Goal: Task Accomplishment & Management: Complete application form

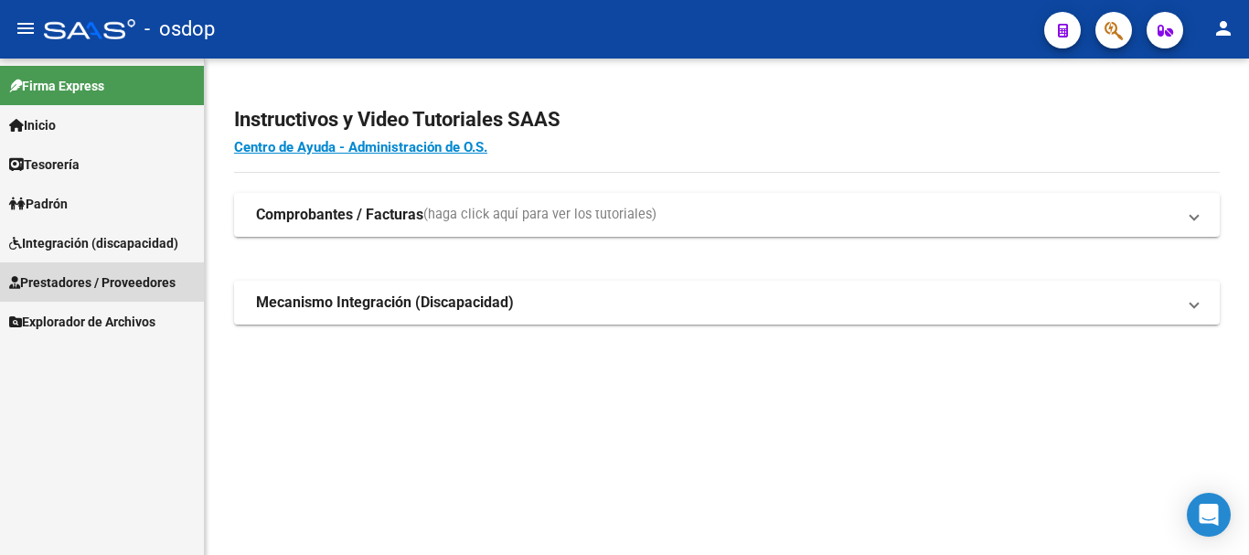
click at [55, 280] on span "Prestadores / Proveedores" at bounding box center [92, 282] width 166 height 20
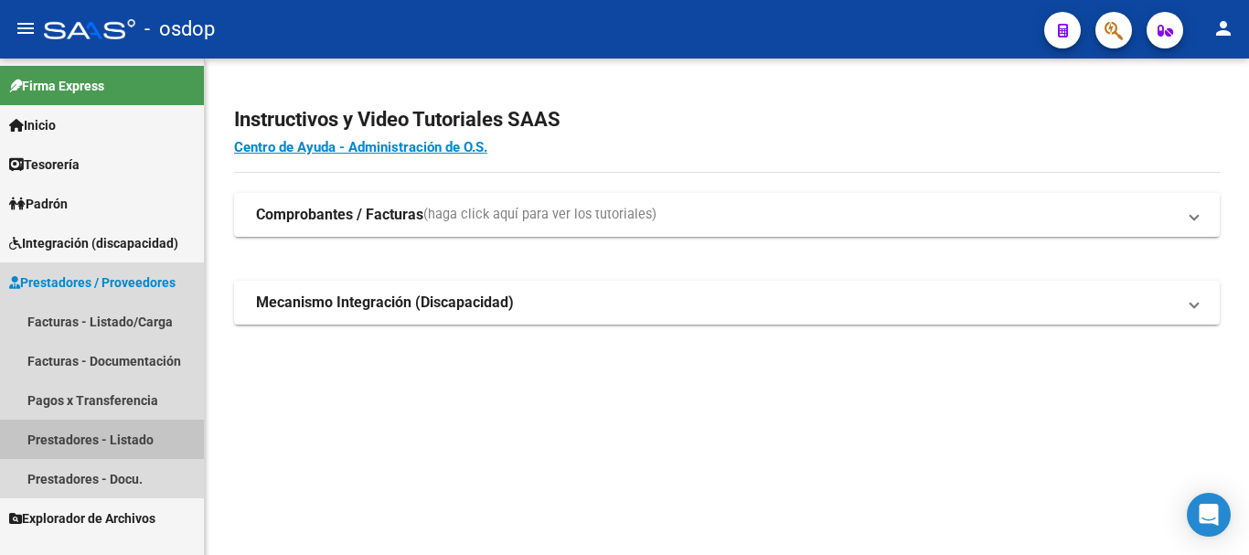
click at [80, 445] on link "Prestadores - Listado" at bounding box center [102, 439] width 204 height 39
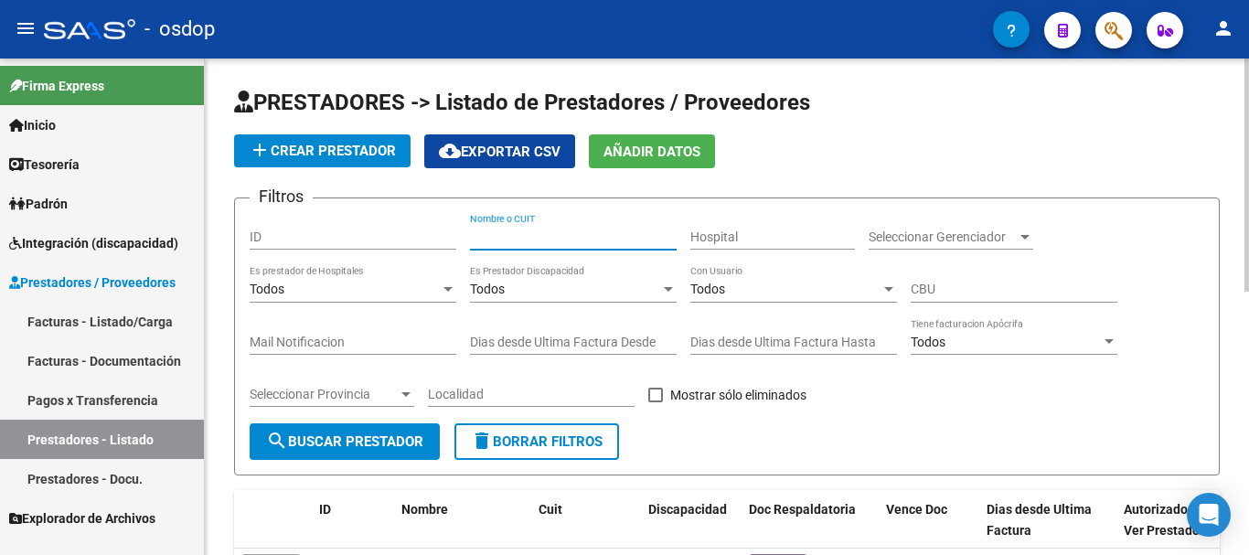
click at [514, 239] on input "Nombre o CUIT" at bounding box center [573, 237] width 207 height 16
type input "20366759035"
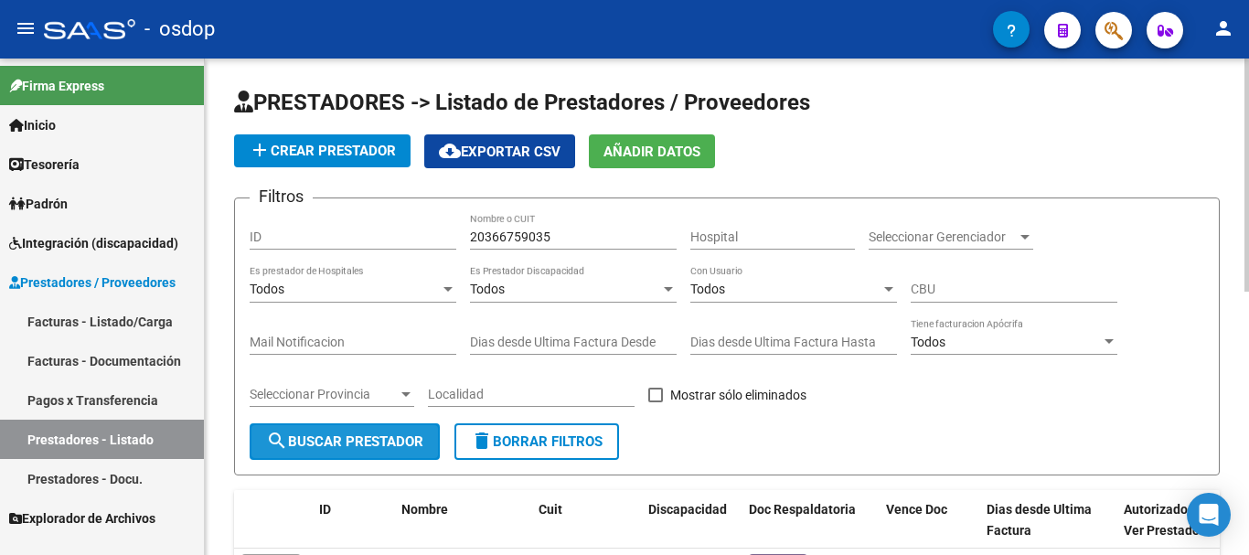
click at [336, 442] on span "search Buscar Prestador" at bounding box center [344, 441] width 157 height 16
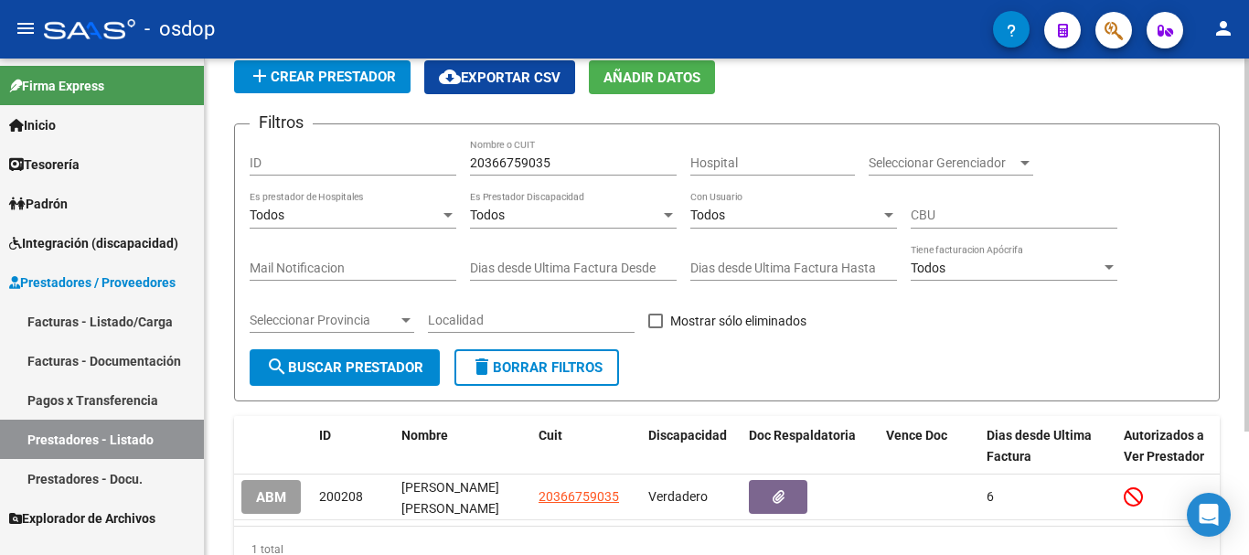
scroll to position [165, 0]
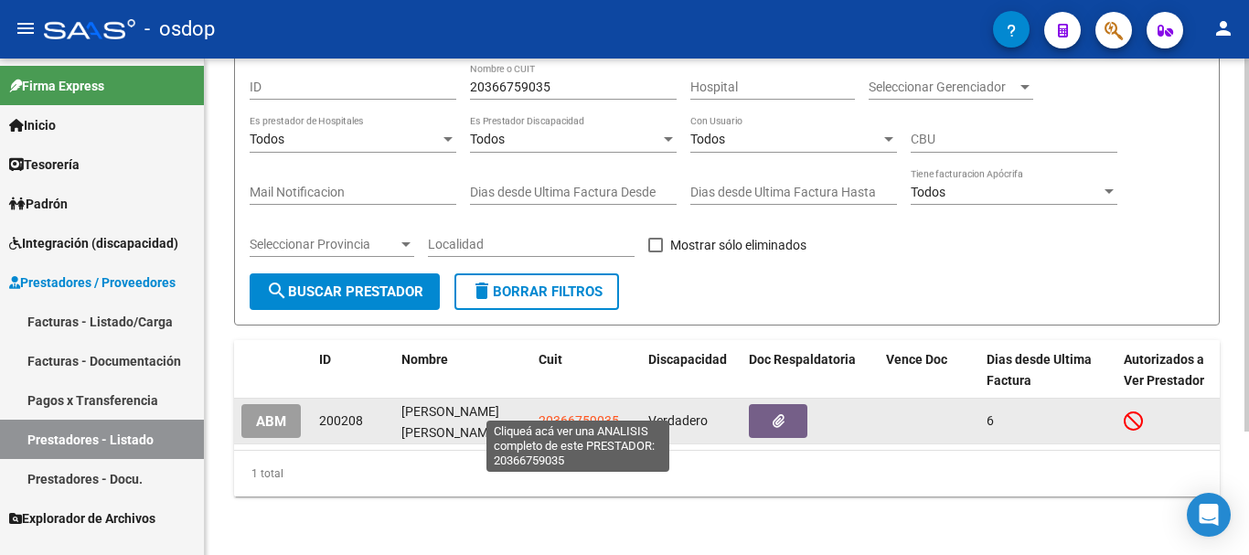
click at [579, 413] on span "20366759035" at bounding box center [578, 420] width 80 height 15
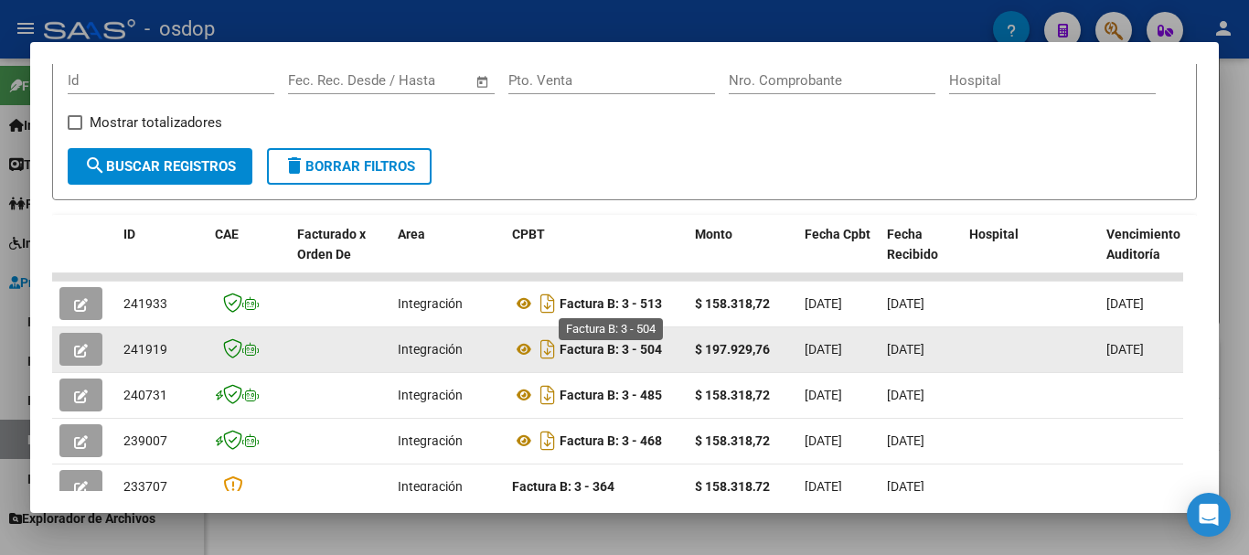
scroll to position [343, 0]
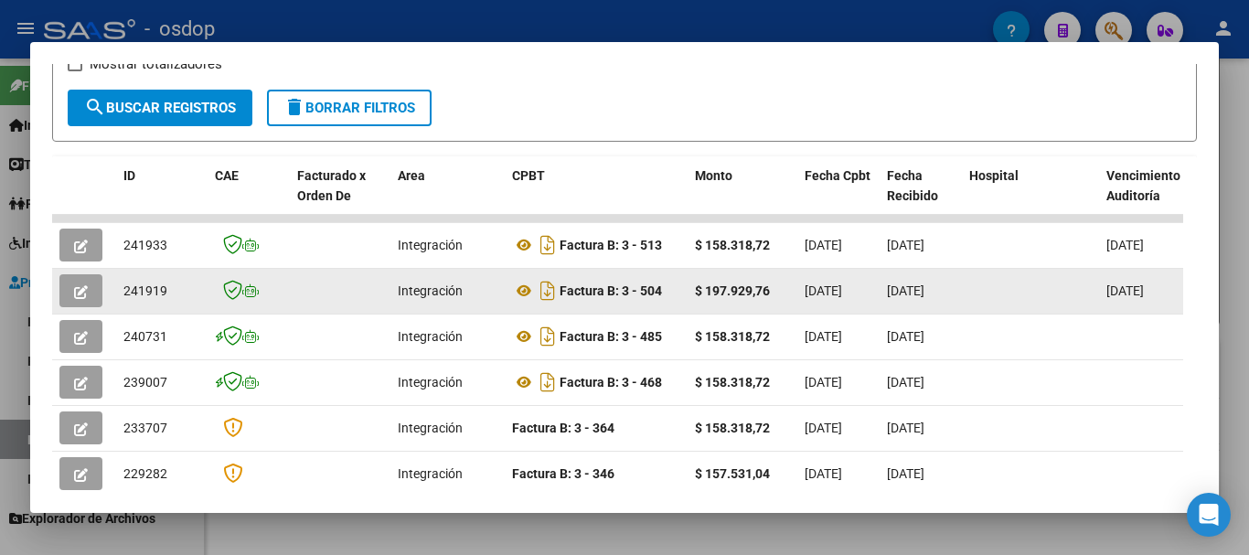
click at [80, 294] on icon "button" at bounding box center [81, 292] width 14 height 14
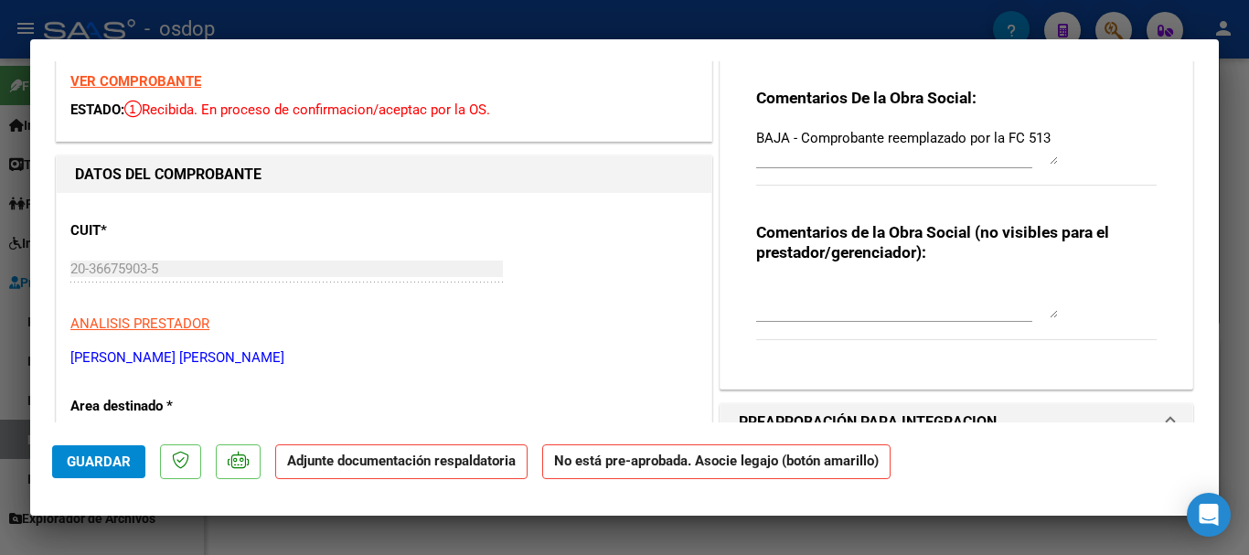
scroll to position [0, 0]
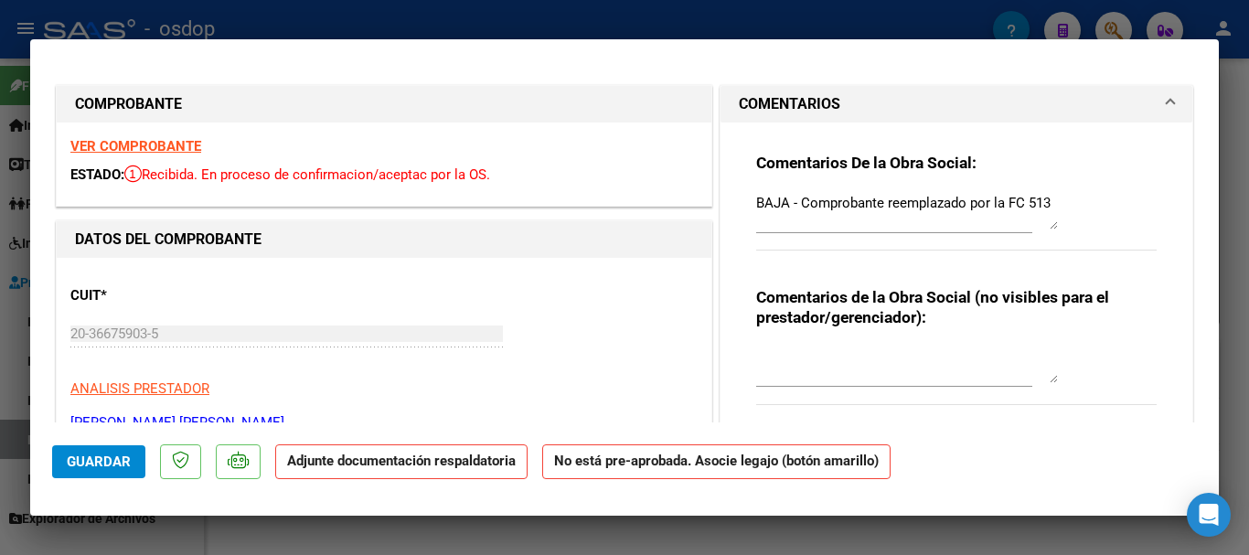
type input "$ 0,00"
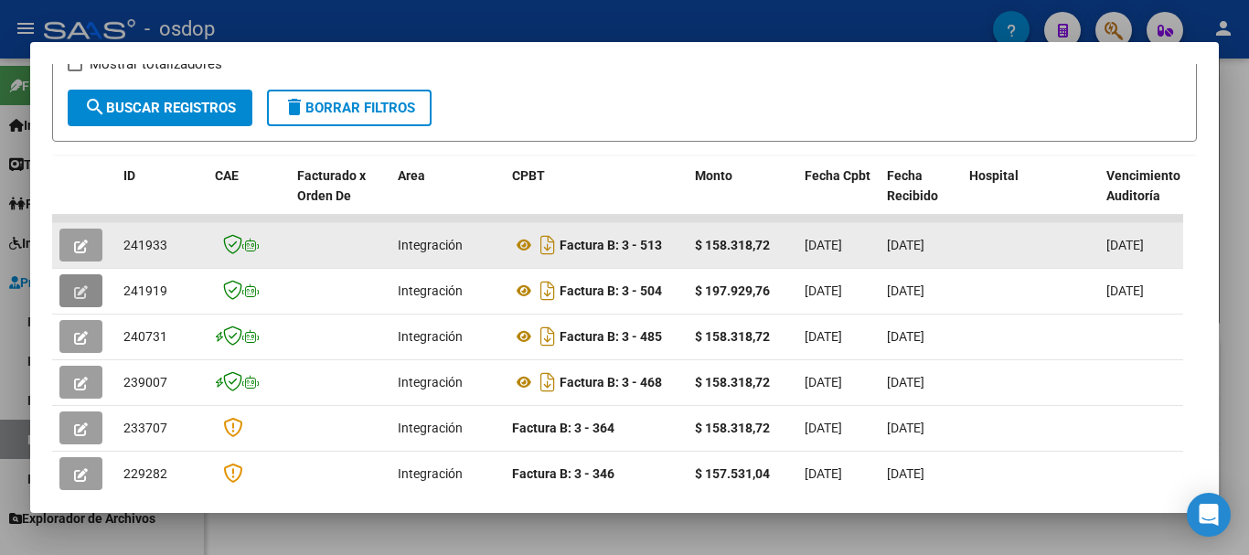
click at [78, 253] on icon "button" at bounding box center [81, 247] width 14 height 14
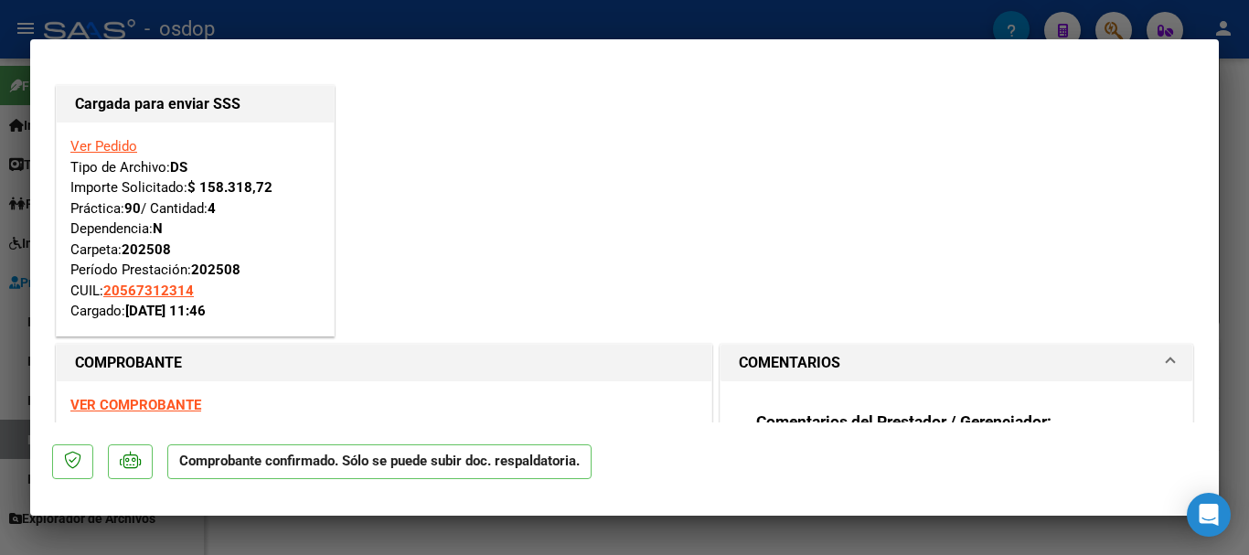
click at [136, 404] on strong "VER COMPROBANTE" at bounding box center [135, 405] width 131 height 16
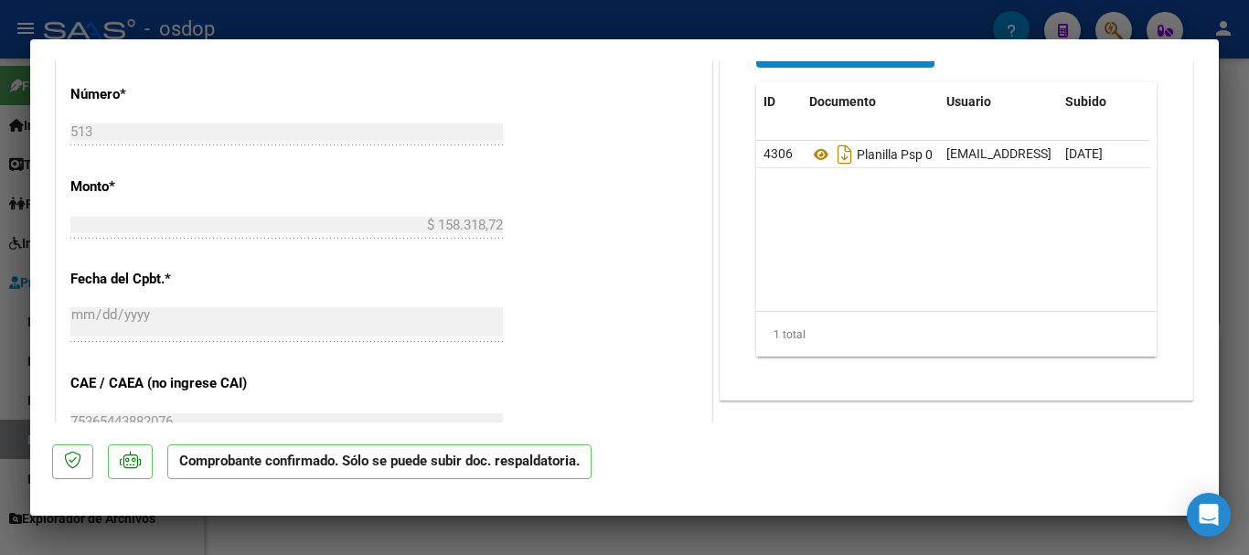
scroll to position [1006, 0]
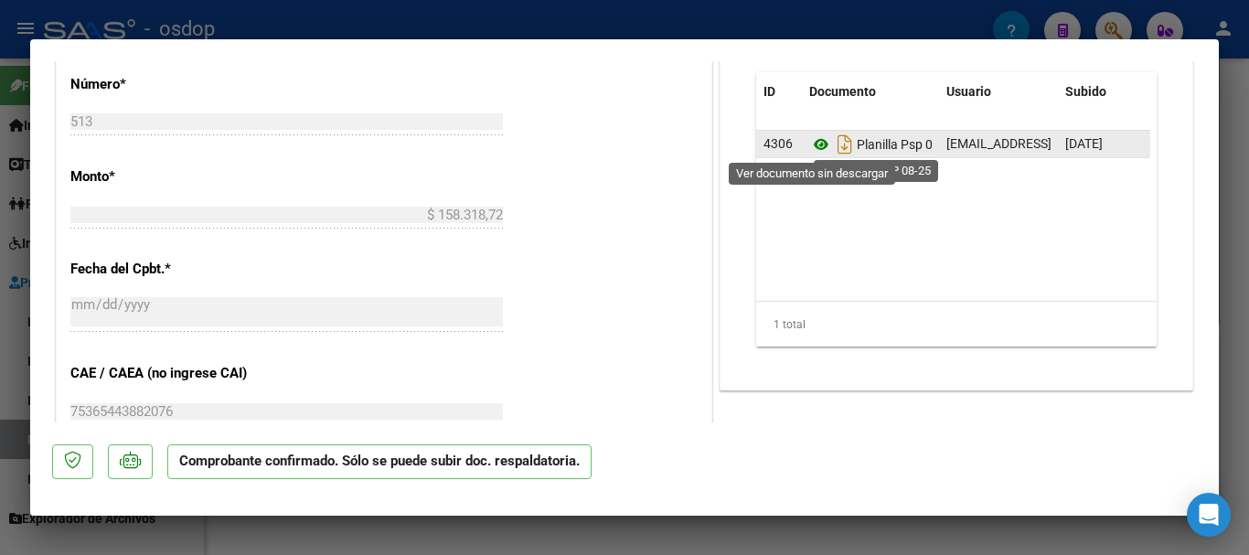
click at [809, 142] on icon at bounding box center [821, 144] width 24 height 22
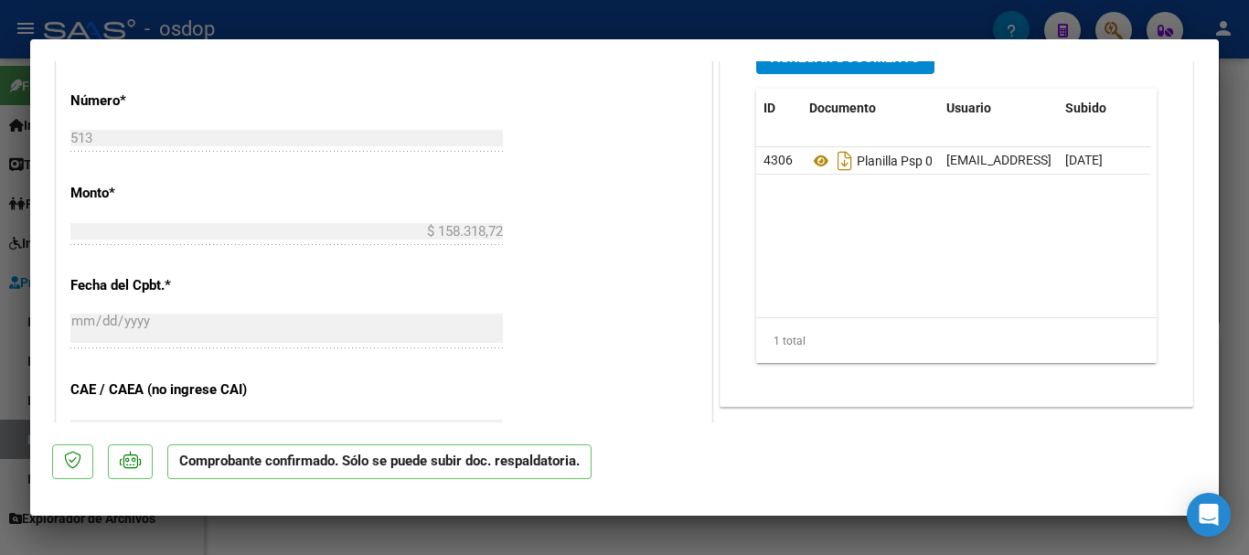
scroll to position [914, 0]
